Goal: Task Accomplishment & Management: Manage account settings

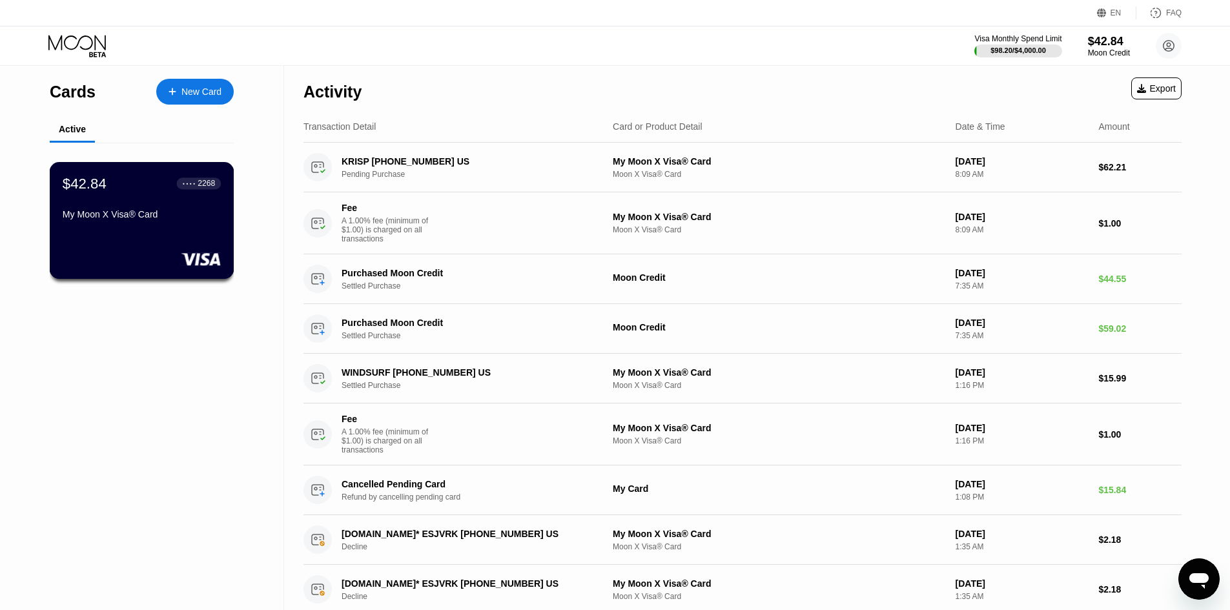
click at [98, 216] on div "My Moon X Visa® Card" at bounding box center [142, 214] width 158 height 10
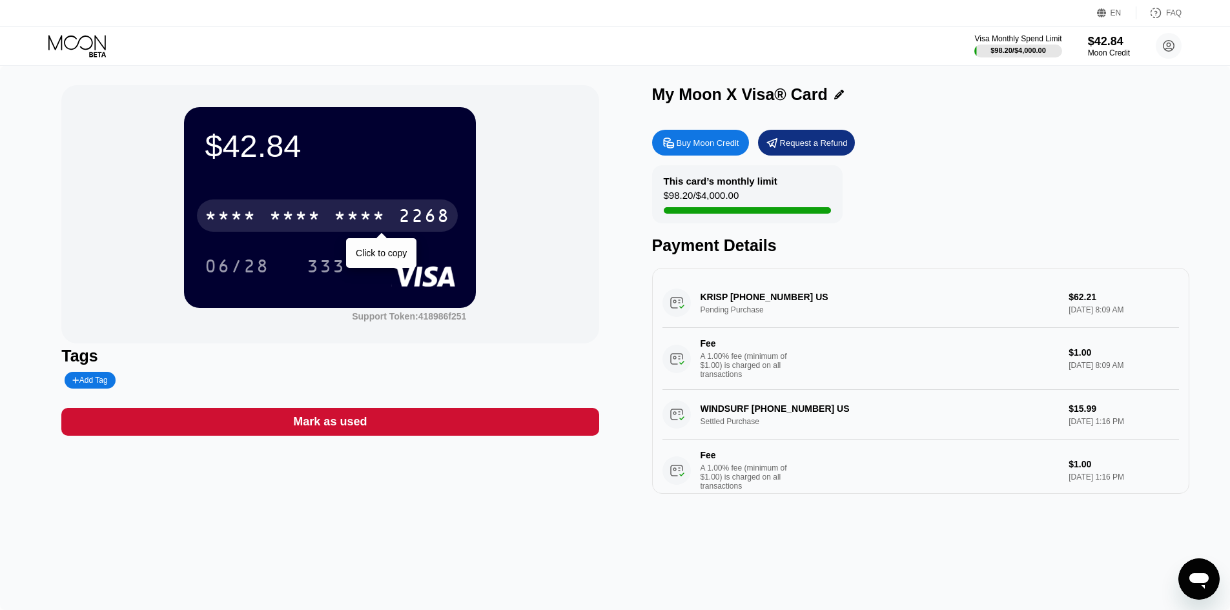
click at [343, 219] on div "* * * *" at bounding box center [360, 217] width 52 height 21
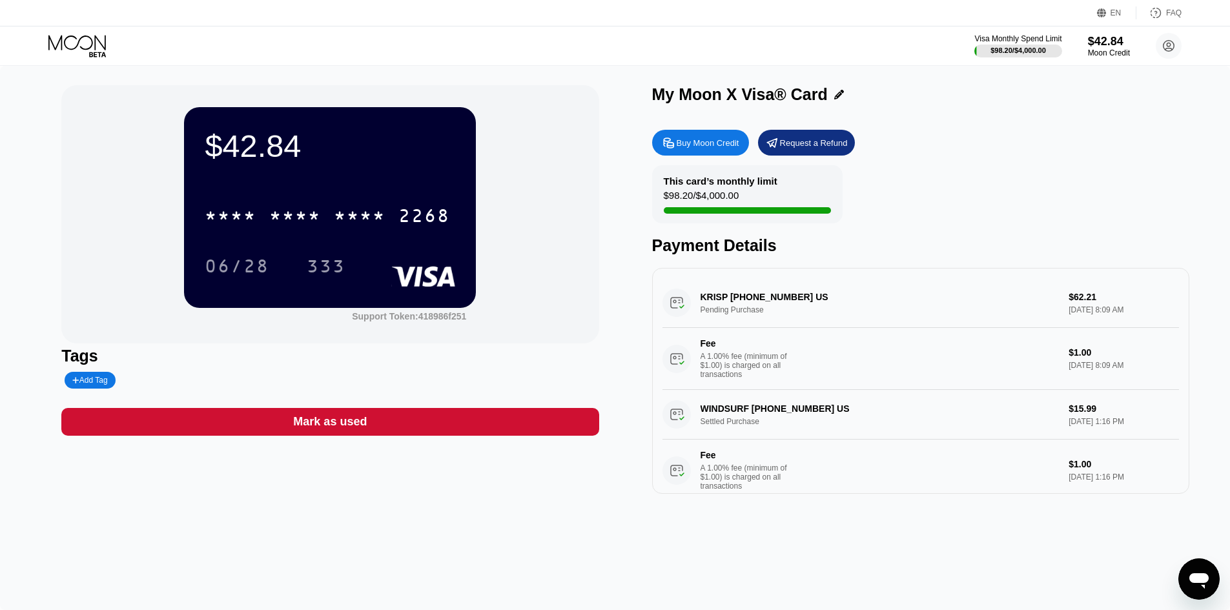
drag, startPoint x: 407, startPoint y: 194, endPoint x: 412, endPoint y: 210, distance: 16.1
click at [412, 210] on div "* * * * * * * * * * * * 2268" at bounding box center [330, 212] width 250 height 44
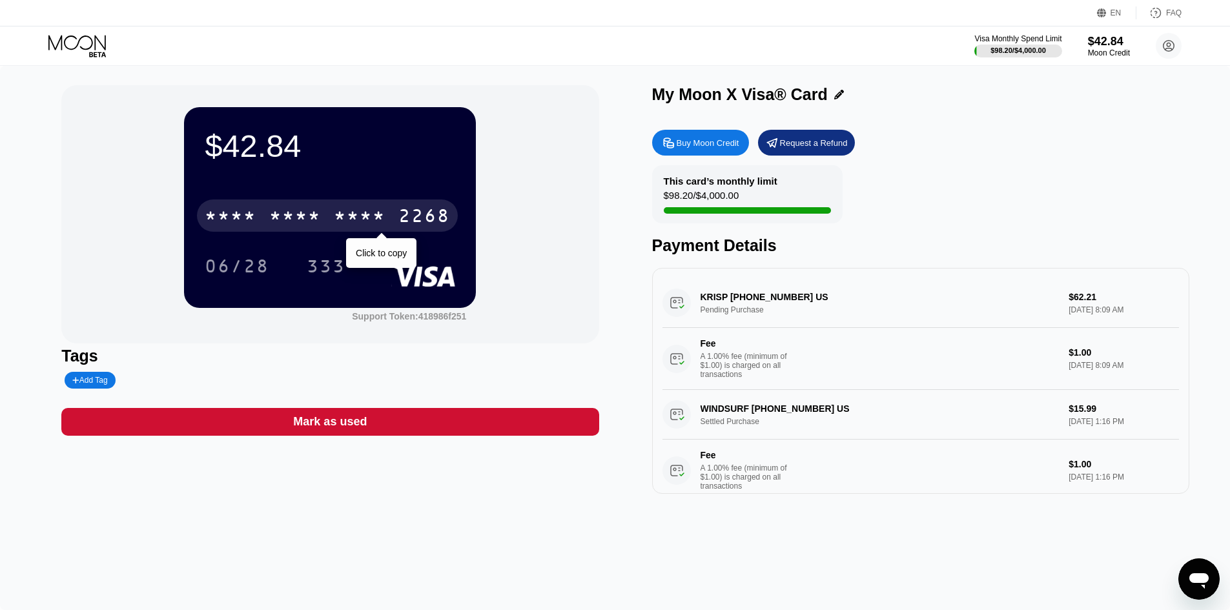
click at [412, 210] on div "2268" at bounding box center [424, 217] width 52 height 21
click at [397, 218] on div "4513 6500 2516 2268" at bounding box center [327, 215] width 261 height 32
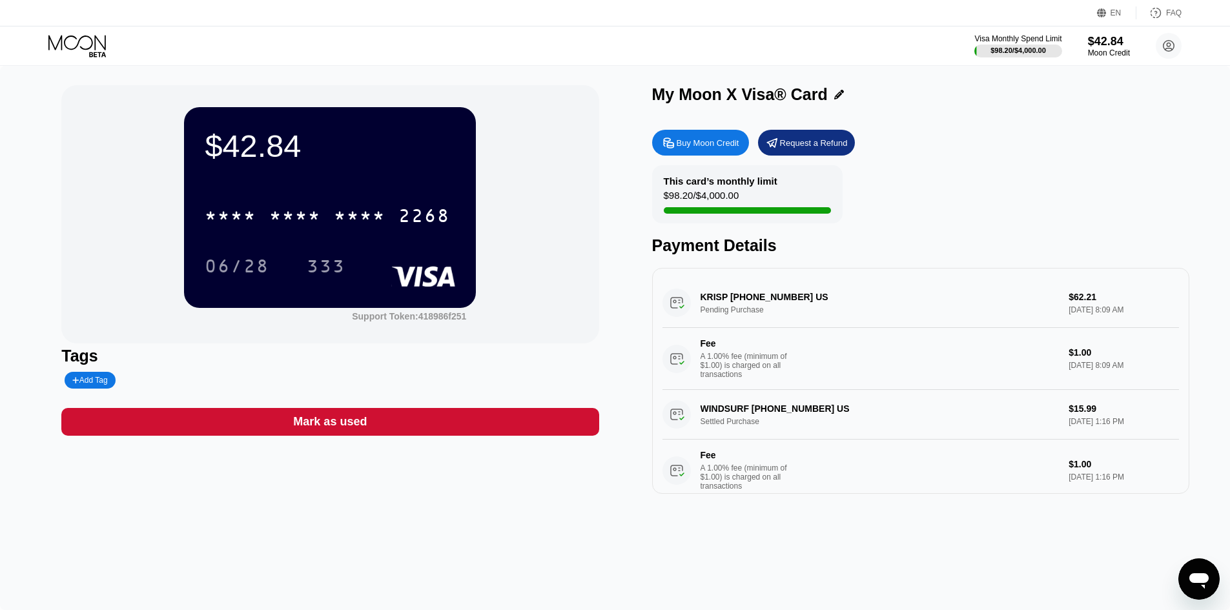
click at [362, 201] on div "* * * * * * * * * * * * 2268" at bounding box center [330, 212] width 250 height 44
click at [362, 204] on div "* * * * * * * * * * * * 2268" at bounding box center [327, 215] width 261 height 32
click at [80, 53] on icon at bounding box center [78, 46] width 60 height 23
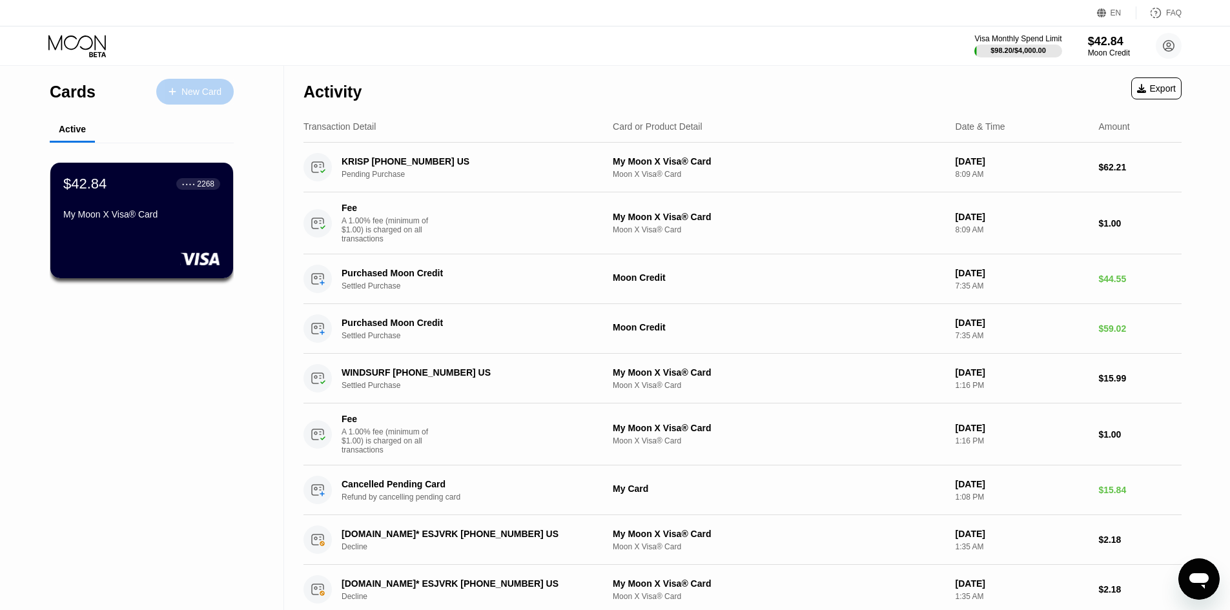
click at [203, 83] on div "New Card" at bounding box center [194, 92] width 77 height 26
click at [208, 84] on div "New Card" at bounding box center [194, 92] width 77 height 26
click at [126, 215] on div "My Moon X Visa® Card" at bounding box center [141, 214] width 157 height 10
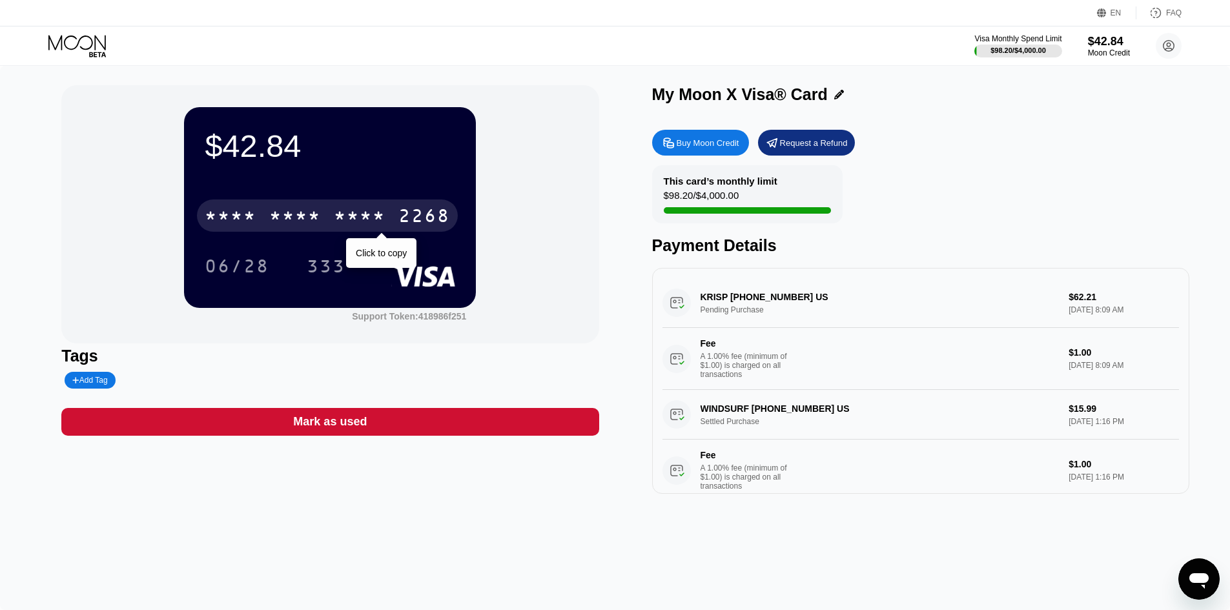
click at [249, 221] on div "* * * *" at bounding box center [231, 217] width 52 height 21
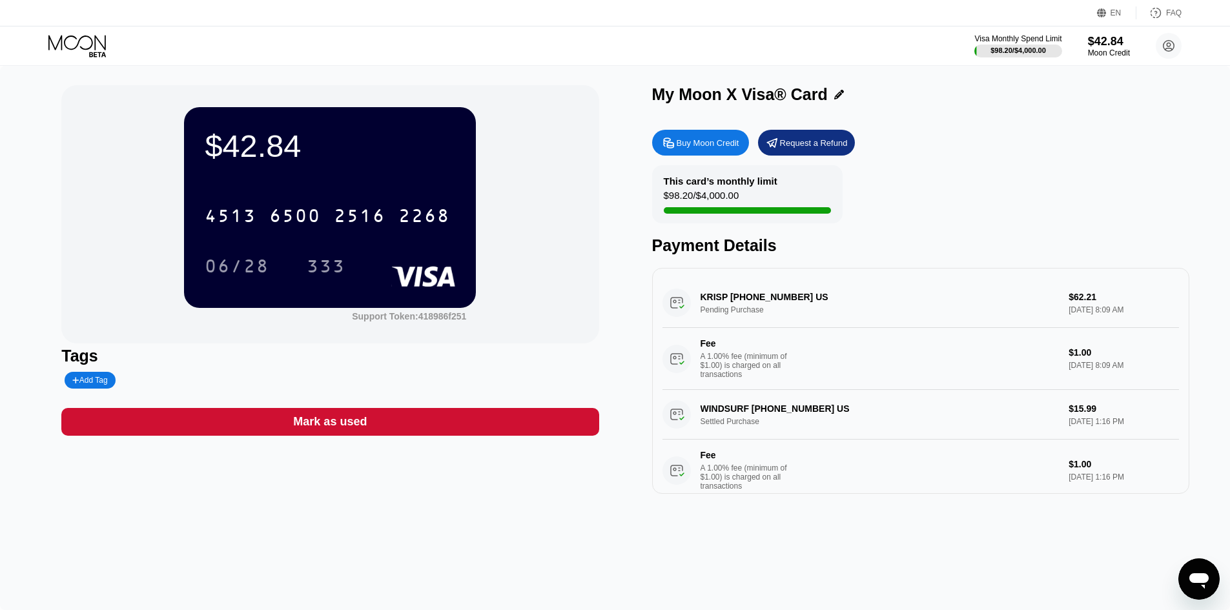
click at [1169, 47] on circle at bounding box center [1169, 46] width 26 height 26
